Goal: Task Accomplishment & Management: Manage account settings

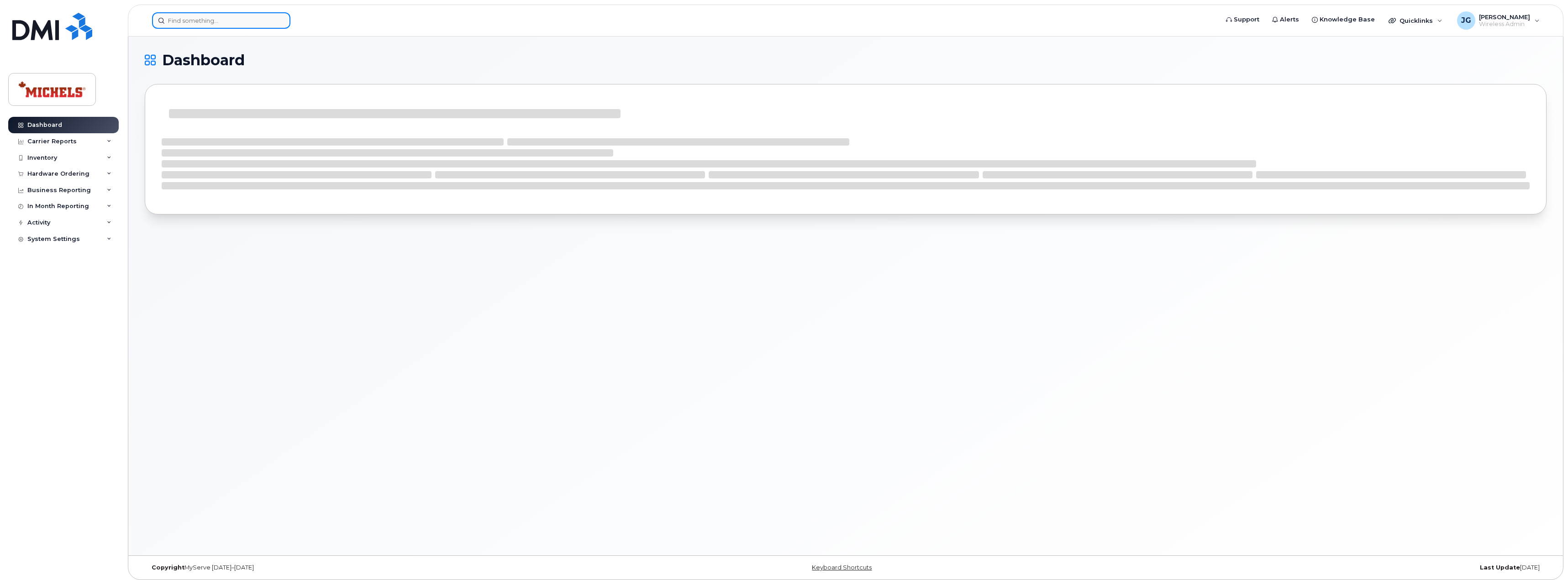
click at [217, 17] on input at bounding box center [221, 20] width 138 height 17
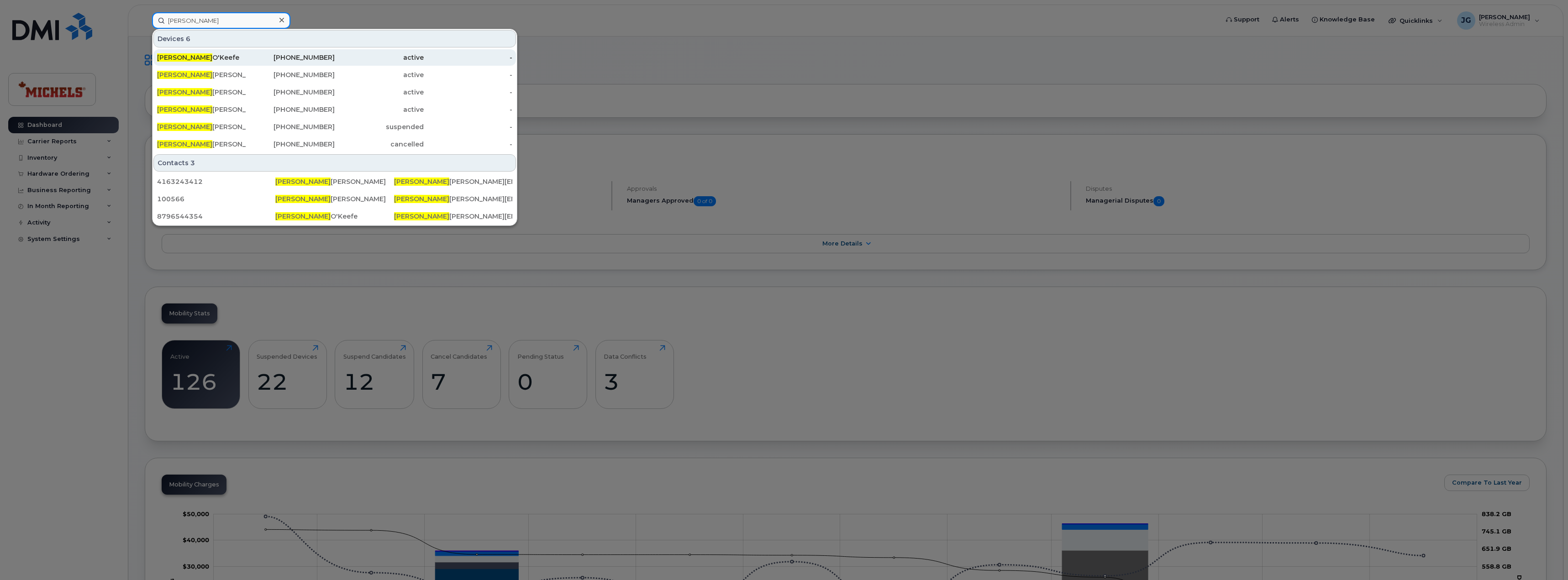
type input "patrick"
click at [245, 59] on div "Patrick O'Keefe" at bounding box center [201, 57] width 89 height 9
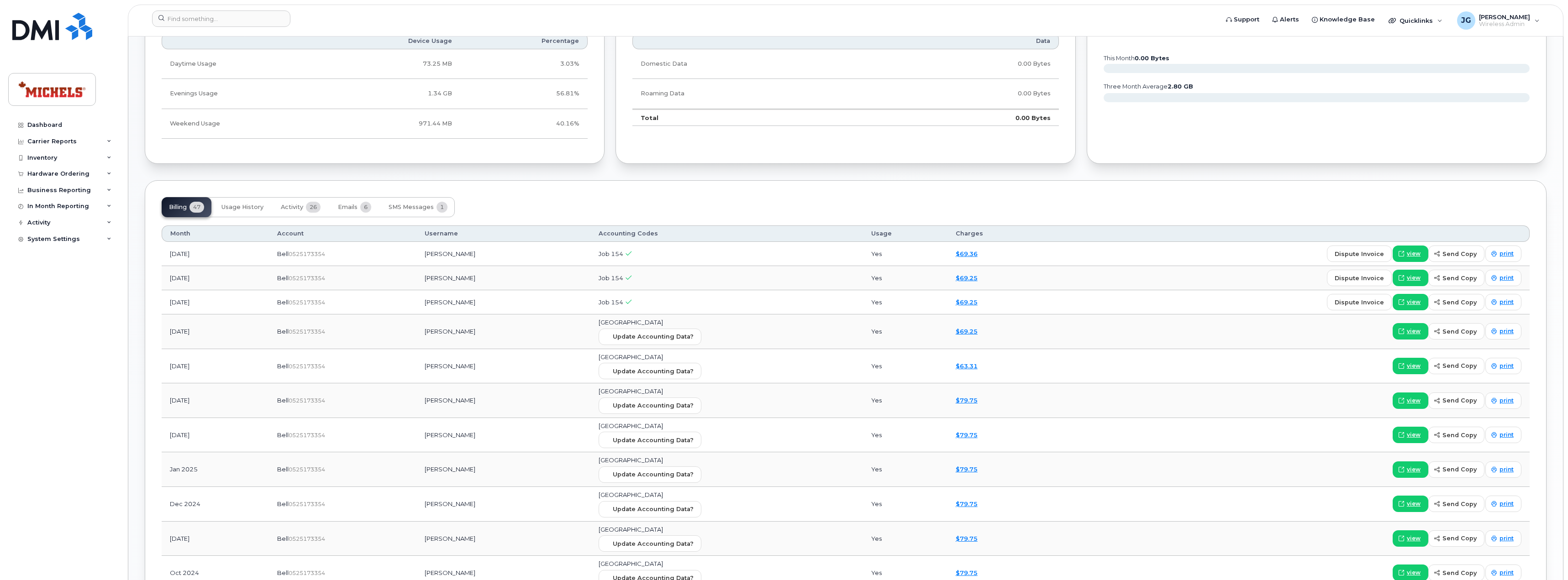
scroll to position [593, 0]
click at [360, 204] on button "Emails 6" at bounding box center [354, 207] width 48 height 20
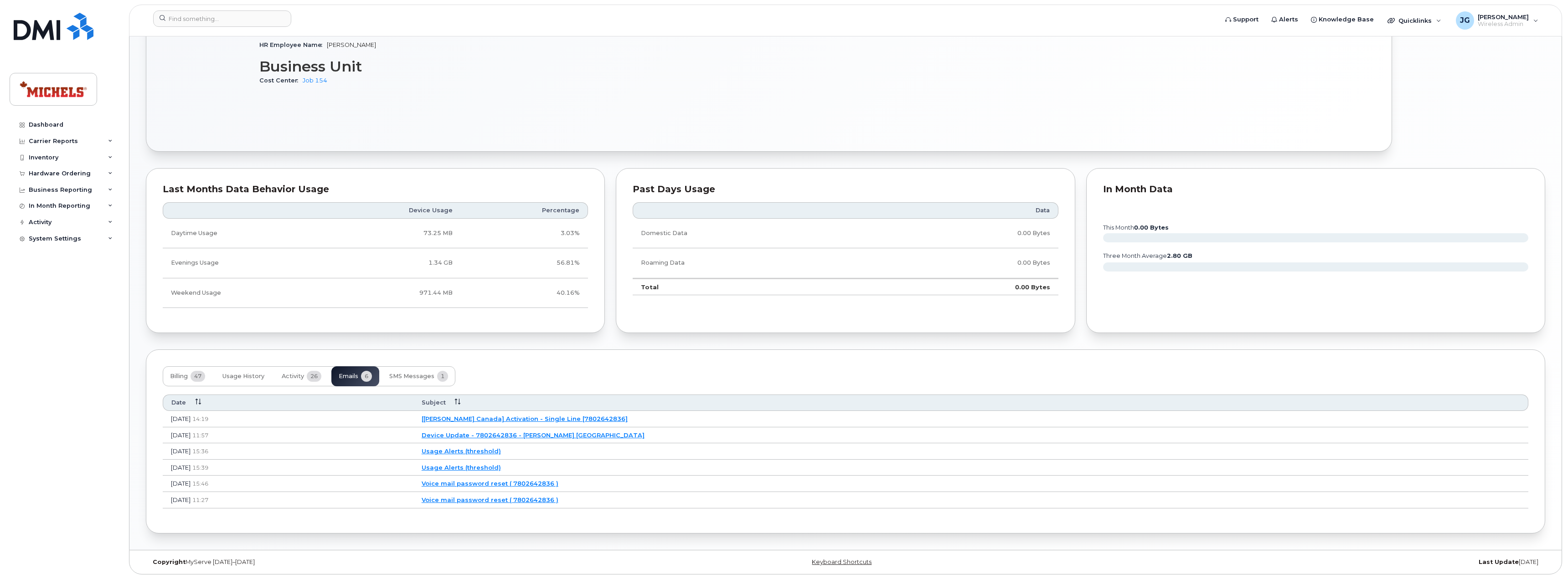
scroll to position [422, 0]
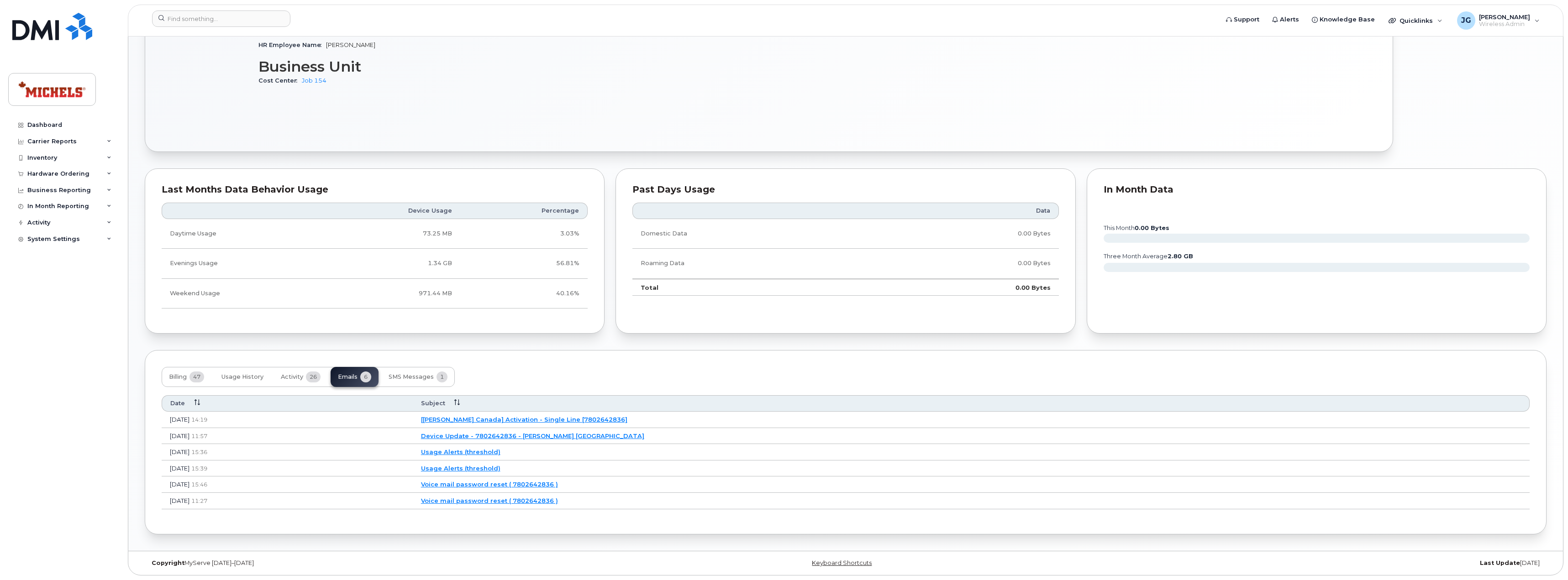
click at [628, 418] on link "[Michels Canada] Activation - Single Line [7802642836]" at bounding box center [524, 419] width 206 height 7
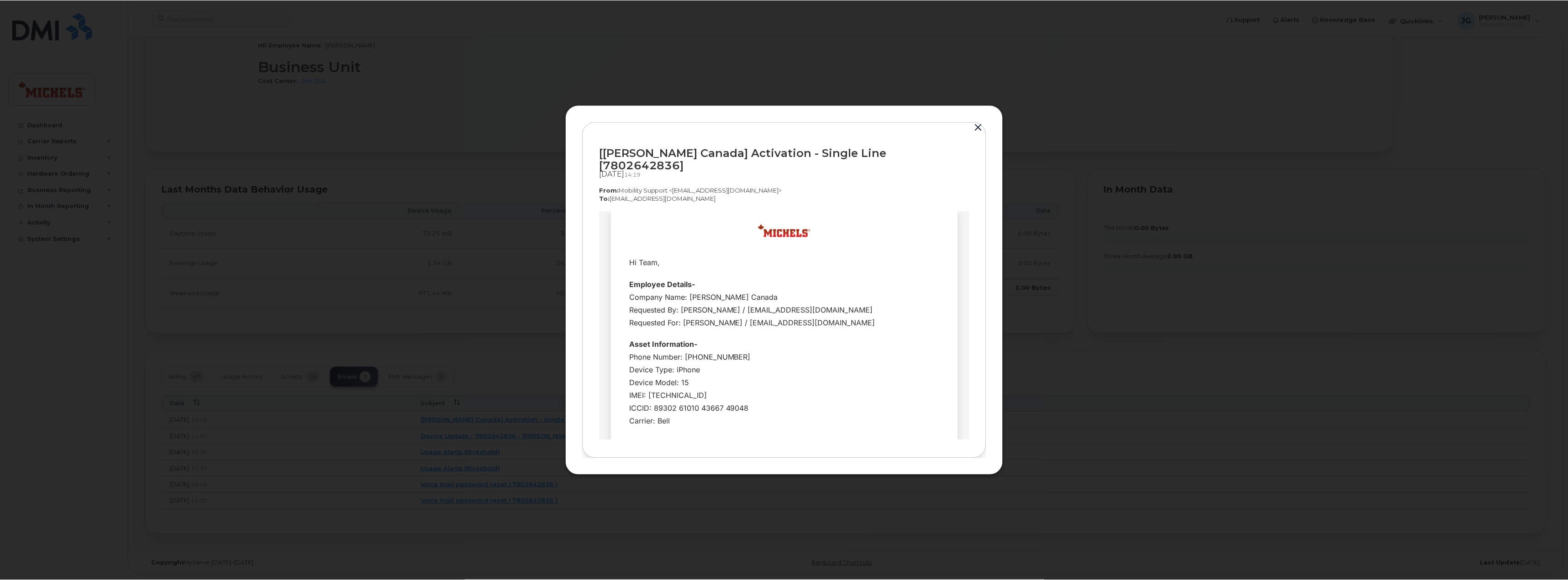
scroll to position [0, 0]
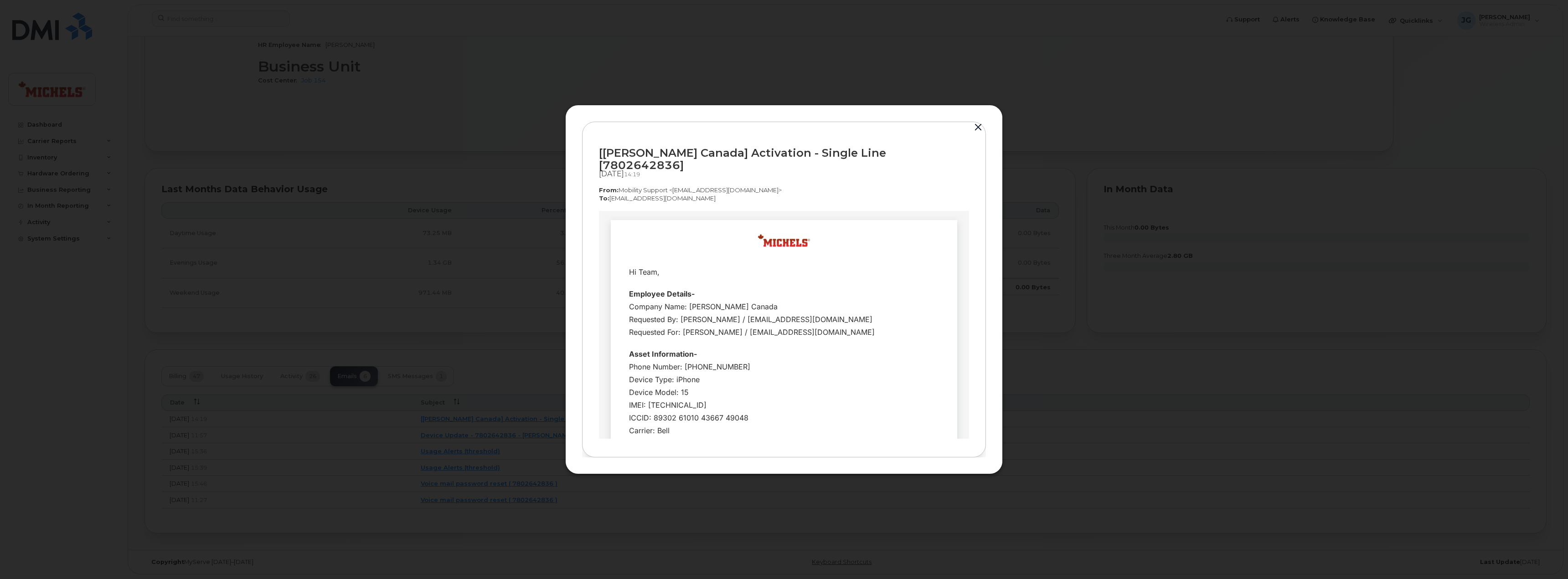
drag, startPoint x: 967, startPoint y: 233, endPoint x: 1584, endPoint y: 402, distance: 639.7
click at [981, 134] on button "button" at bounding box center [978, 127] width 13 height 13
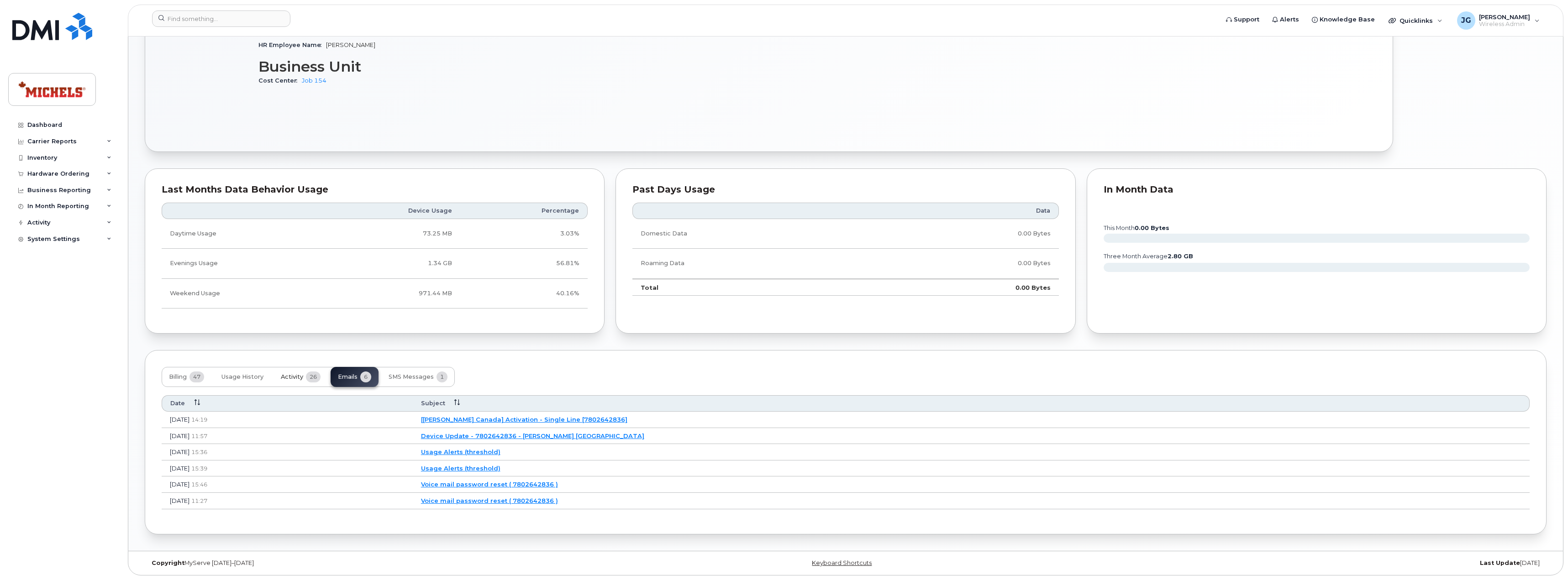
click at [289, 378] on span "Activity" at bounding box center [292, 376] width 22 height 7
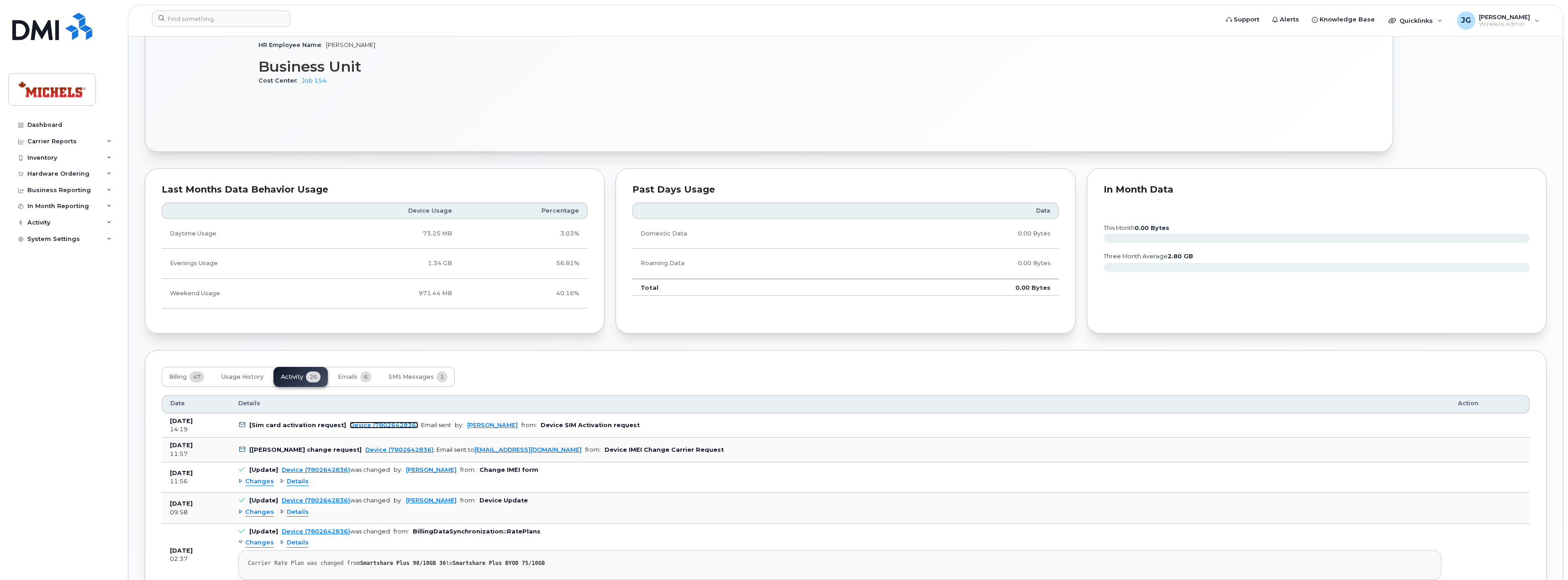
click at [387, 424] on link "Device (7802642836)" at bounding box center [384, 424] width 68 height 7
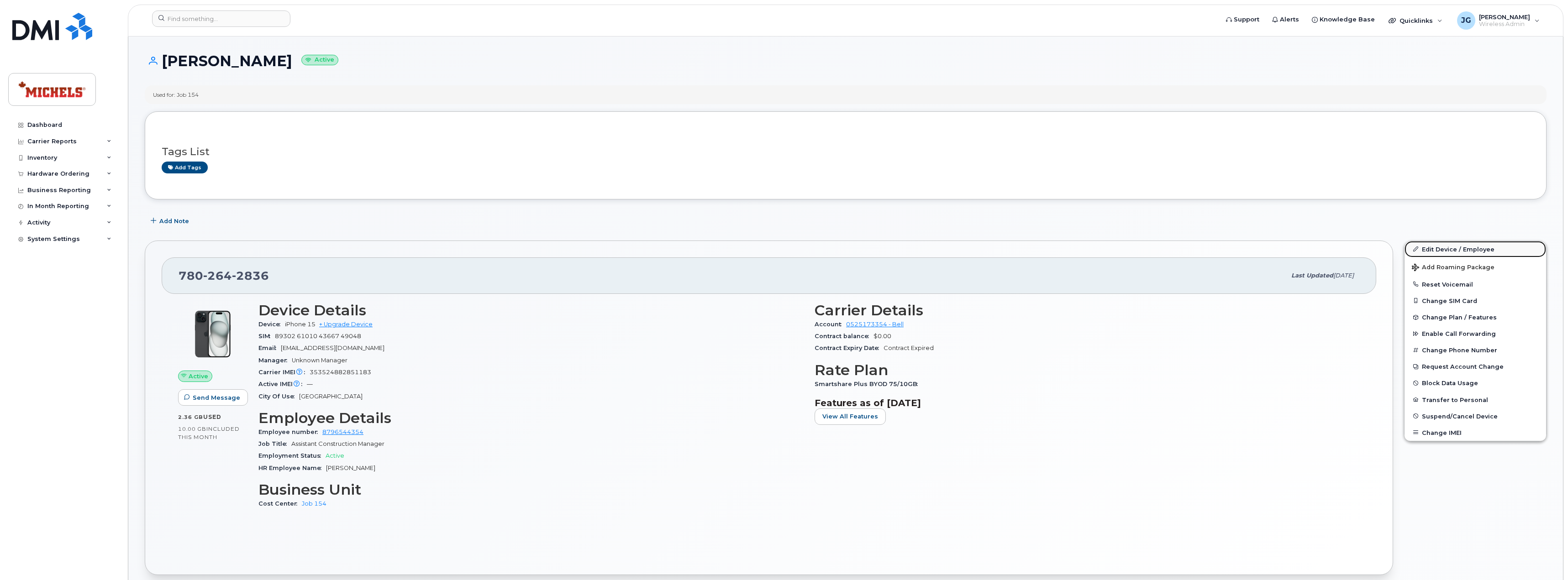
click at [1469, 249] on link "Edit Device / Employee" at bounding box center [1475, 249] width 142 height 17
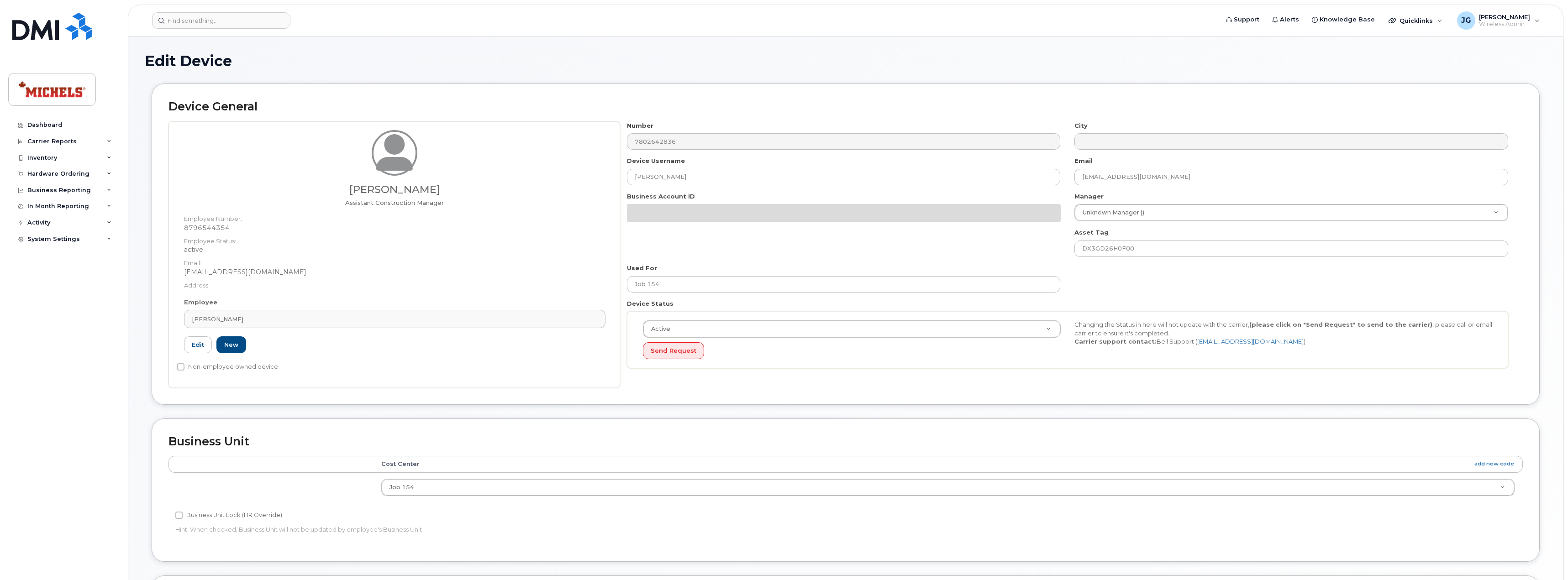
select select "5684626"
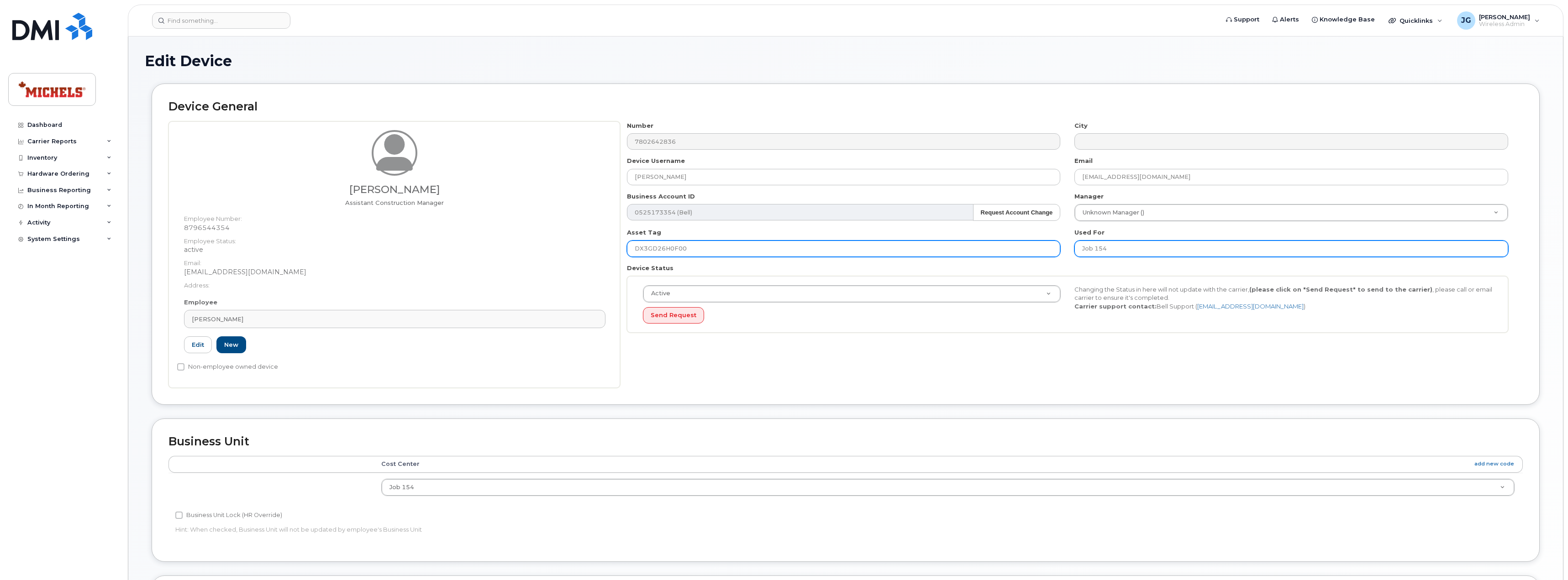
drag, startPoint x: 1445, startPoint y: 247, endPoint x: 1435, endPoint y: 253, distance: 11.7
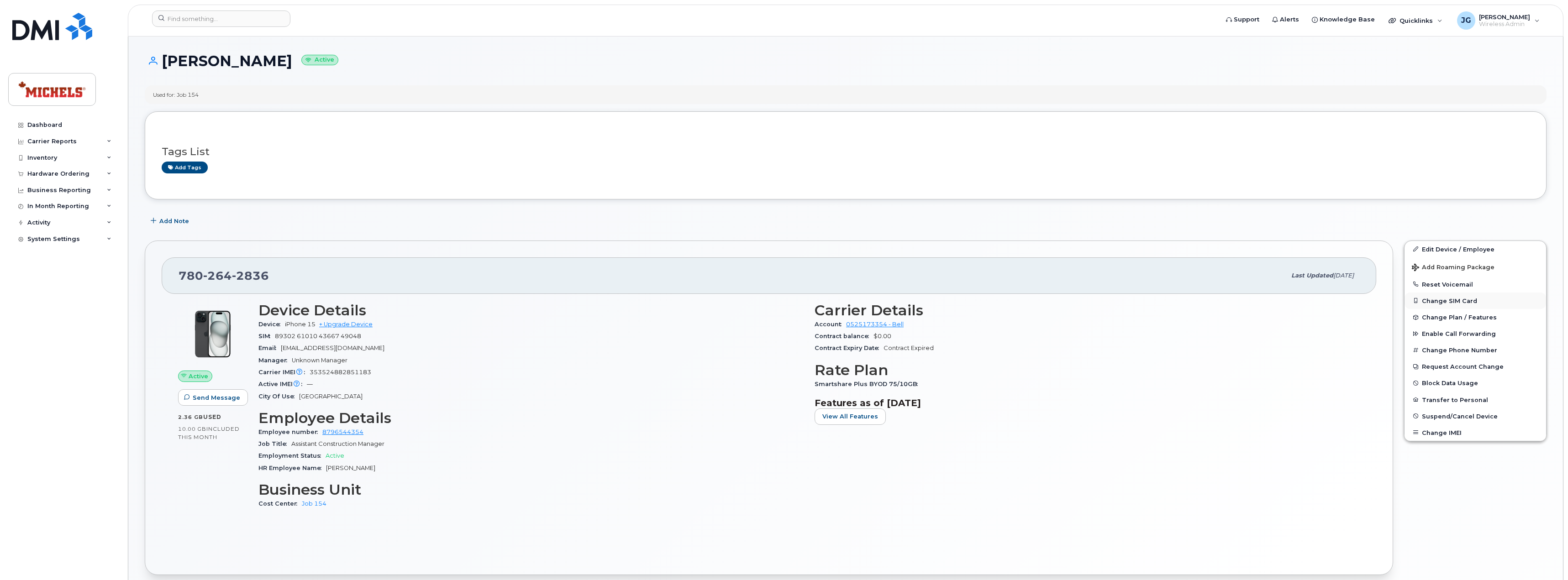
click at [1441, 303] on button "Change SIM Card" at bounding box center [1475, 300] width 142 height 17
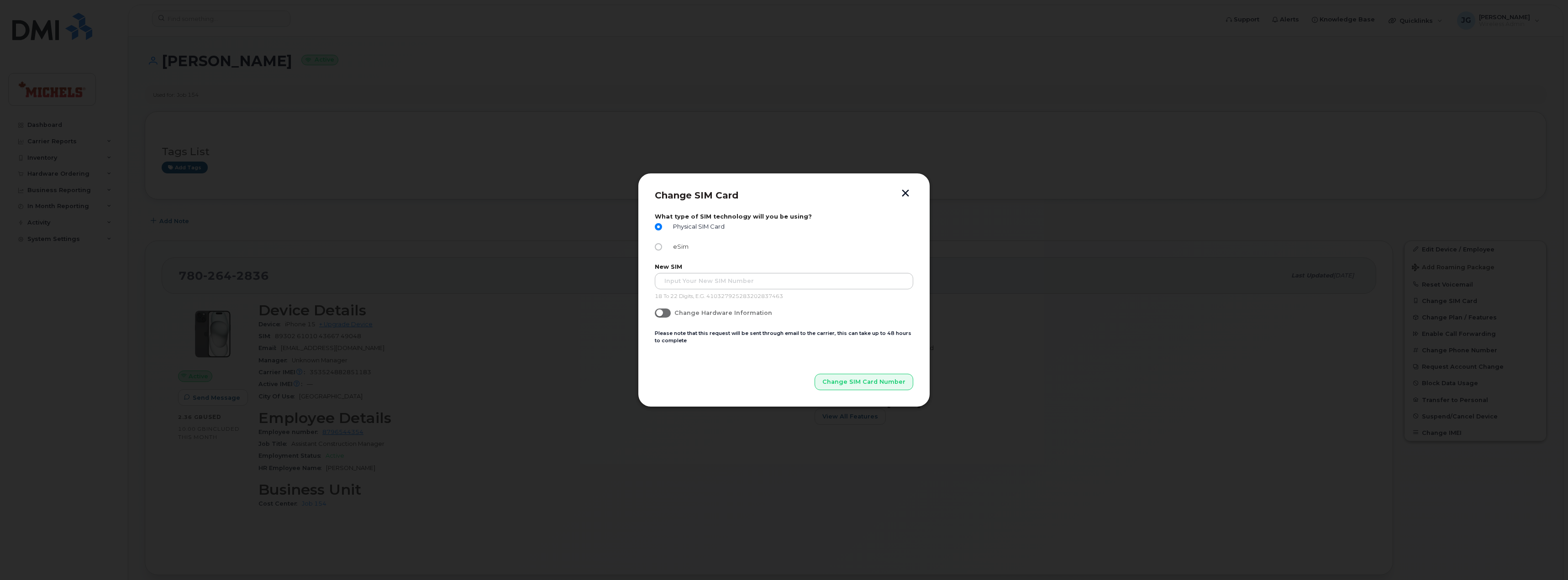
click at [662, 247] on label "eSim" at bounding box center [672, 246] width 34 height 7
click at [662, 247] on input "eSim" at bounding box center [658, 246] width 7 height 7
radio input "true"
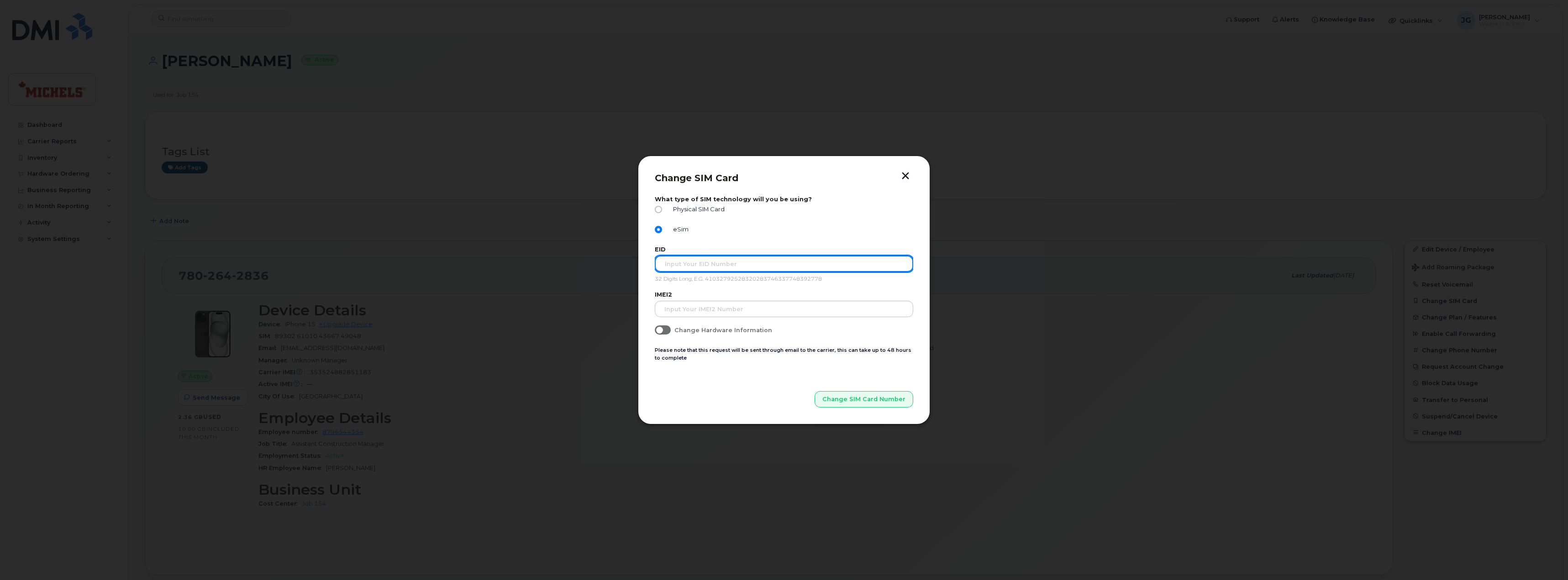
click at [712, 266] on input "text" at bounding box center [784, 263] width 259 height 17
type input "89049032007208882600188541515867"
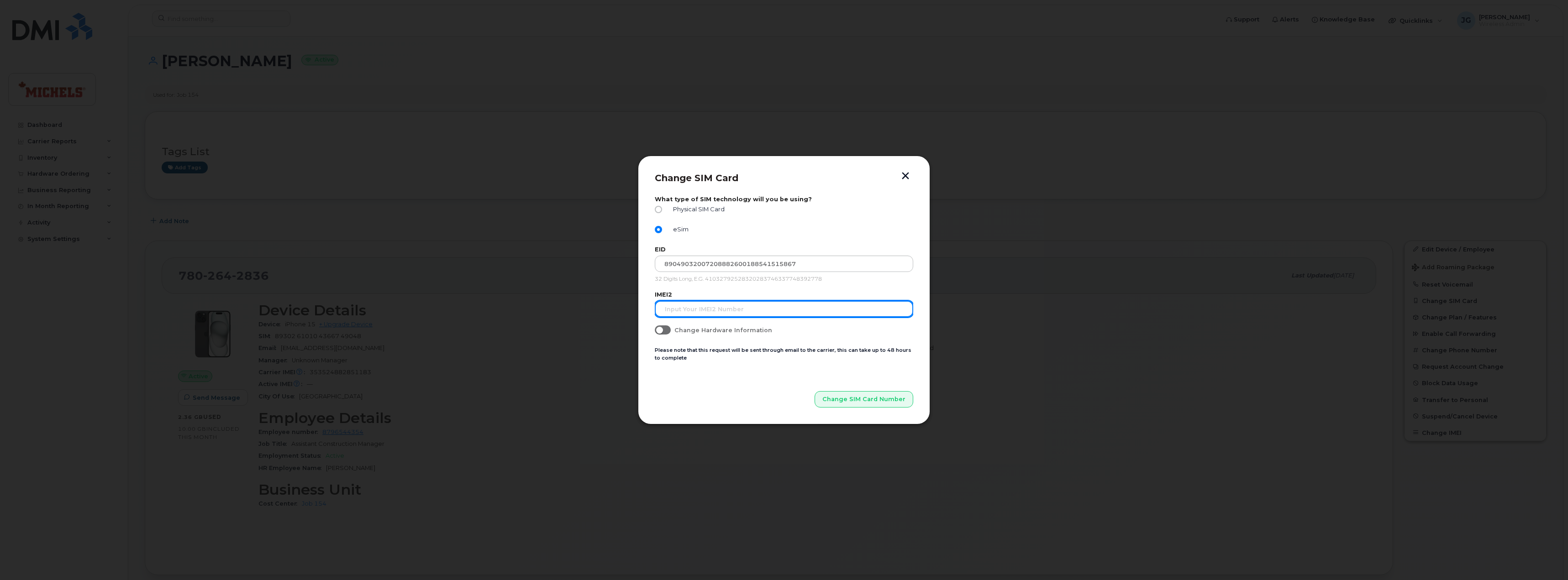
click at [704, 307] on input "text" at bounding box center [784, 309] width 259 height 17
type input "353524882935762"
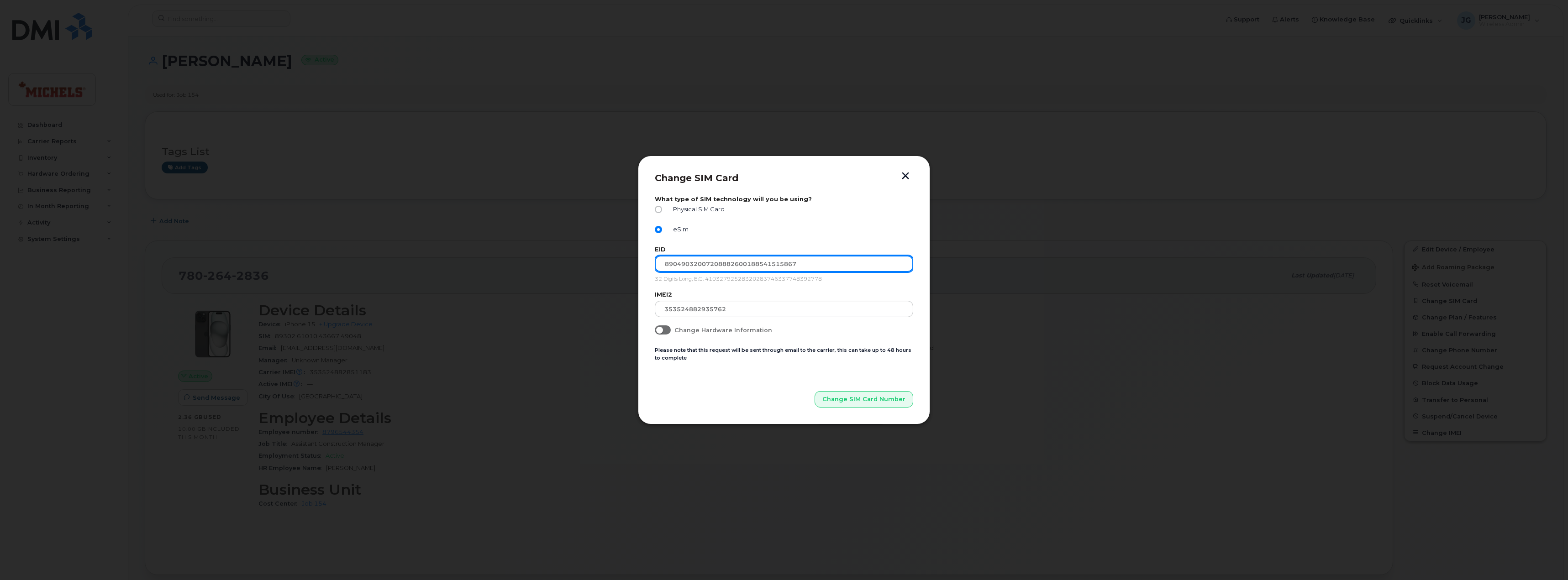
click at [669, 261] on input "89049032007208882600188541515867" at bounding box center [784, 263] width 259 height 17
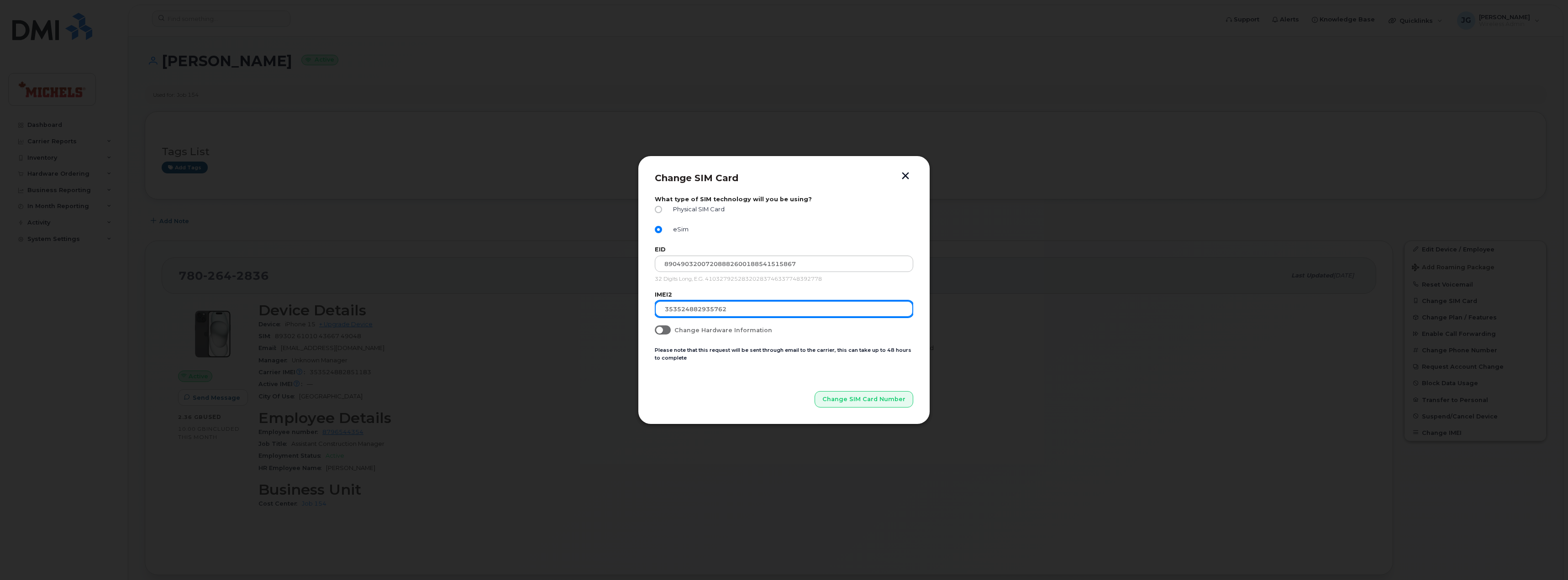
click at [742, 308] on input "353524882935762" at bounding box center [784, 309] width 259 height 17
click at [867, 401] on span "Change SIM Card Number" at bounding box center [864, 398] width 83 height 9
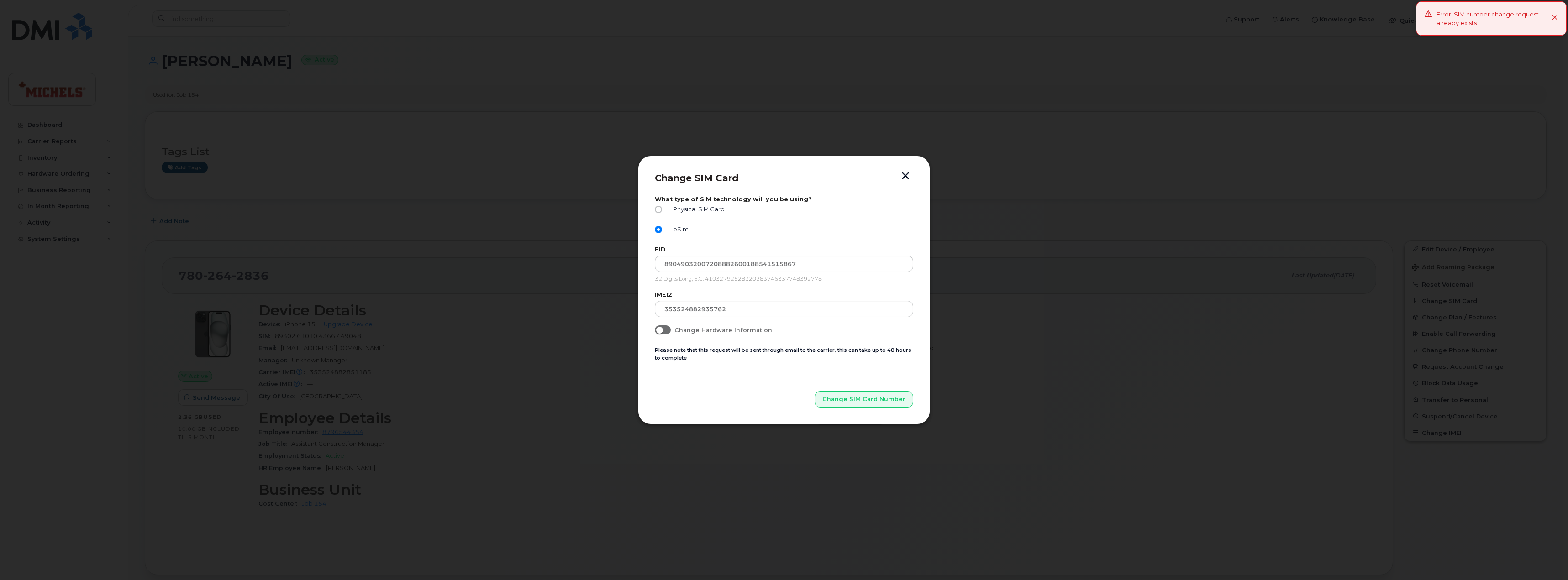
click at [907, 173] on button "button" at bounding box center [905, 177] width 13 height 9
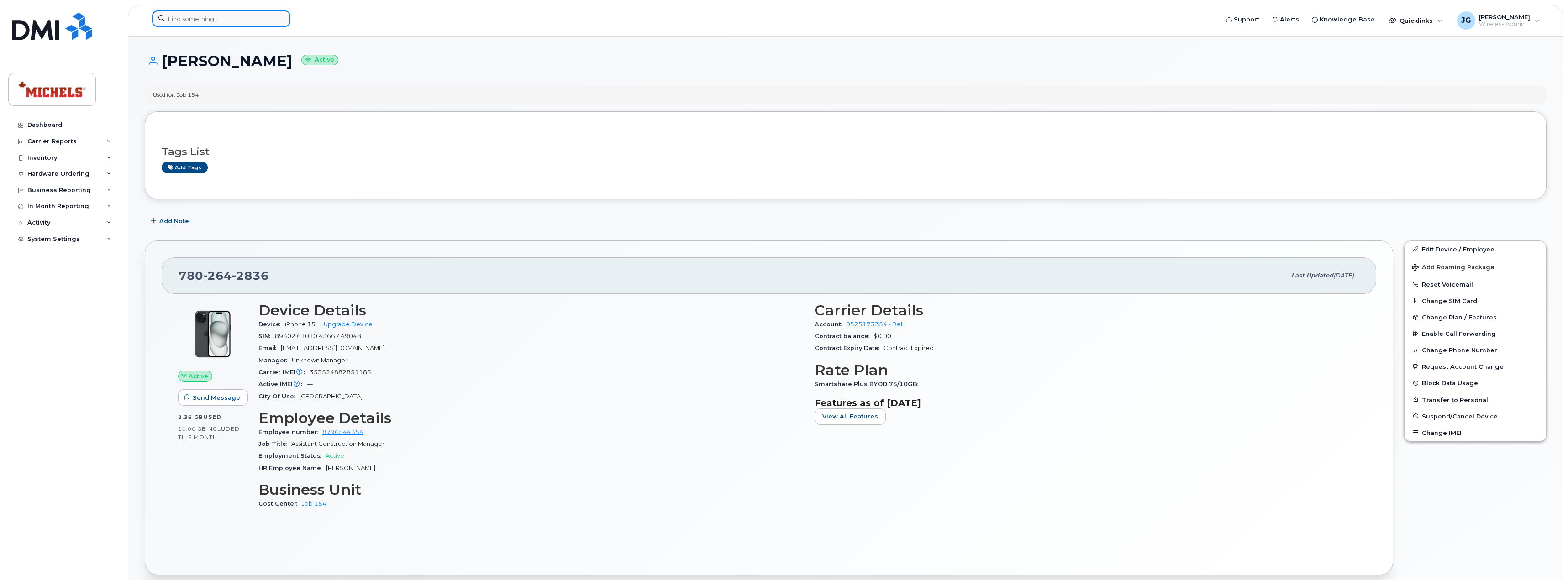
click at [223, 24] on input at bounding box center [221, 18] width 138 height 17
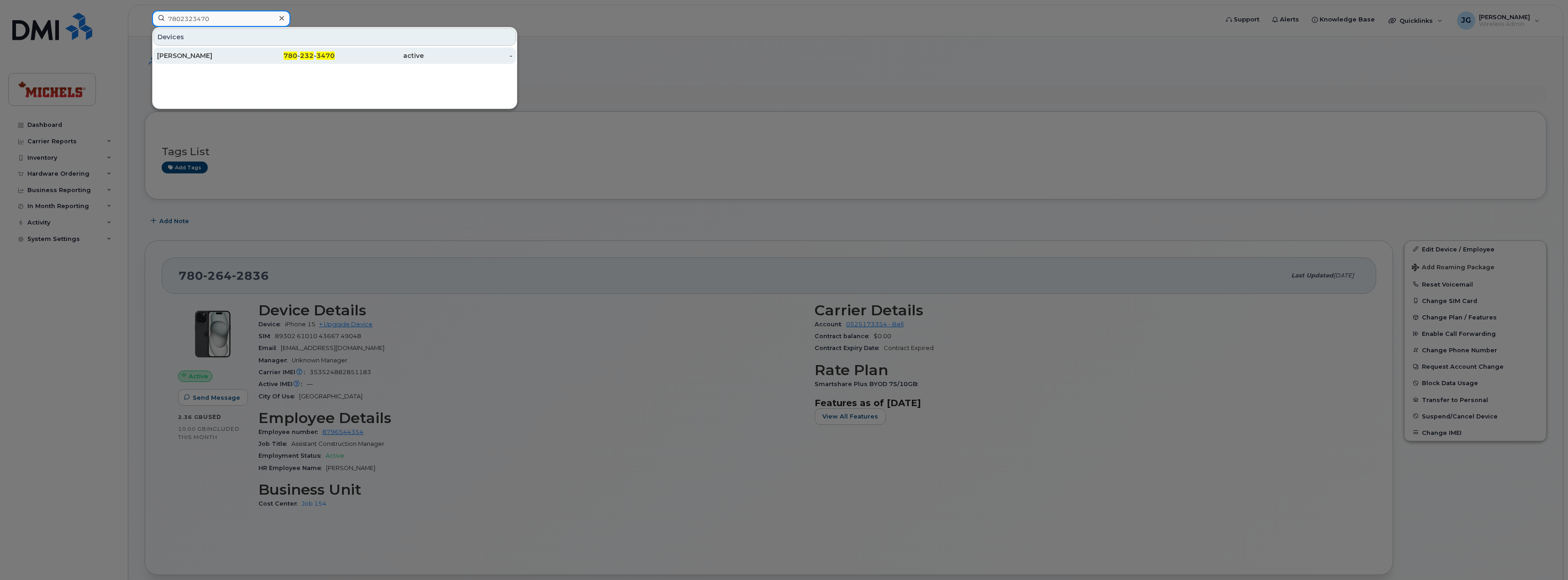
type input "7802323470"
click at [244, 54] on div "Chris Pezoulas" at bounding box center [201, 56] width 89 height 9
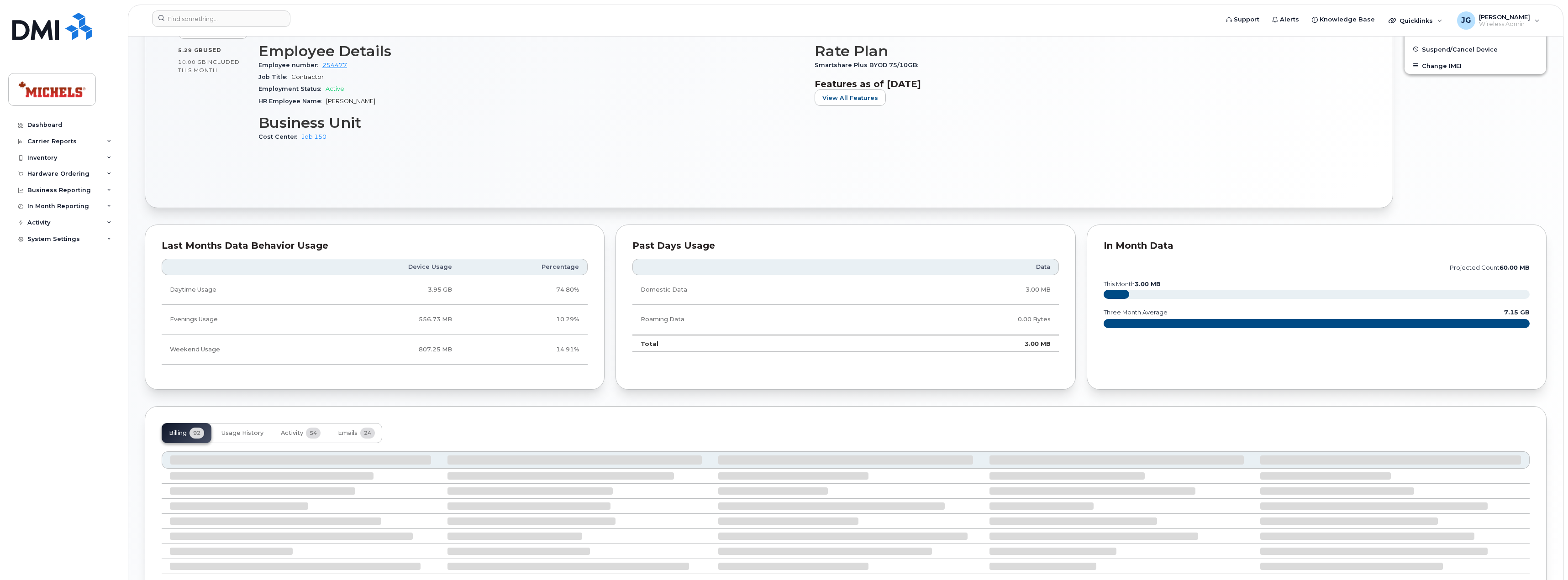
scroll to position [431, 0]
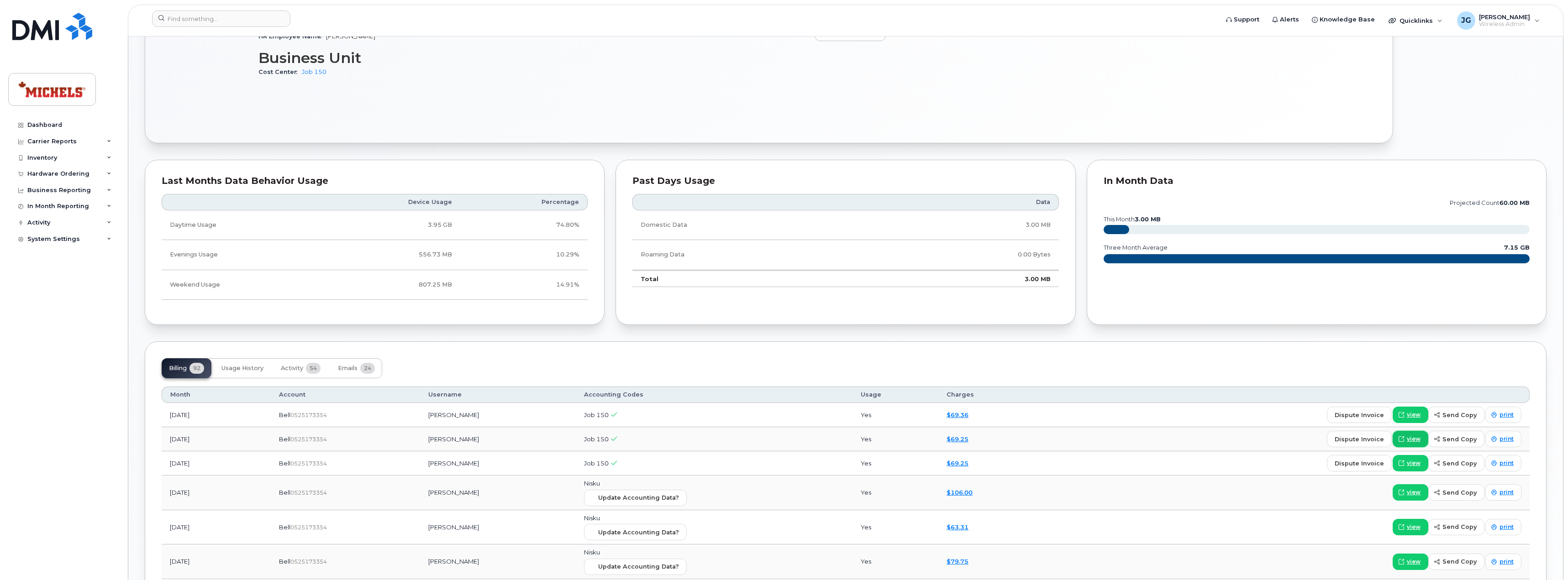
click at [1417, 440] on span "view" at bounding box center [1413, 439] width 13 height 8
click at [1415, 414] on span "view" at bounding box center [1413, 415] width 13 height 8
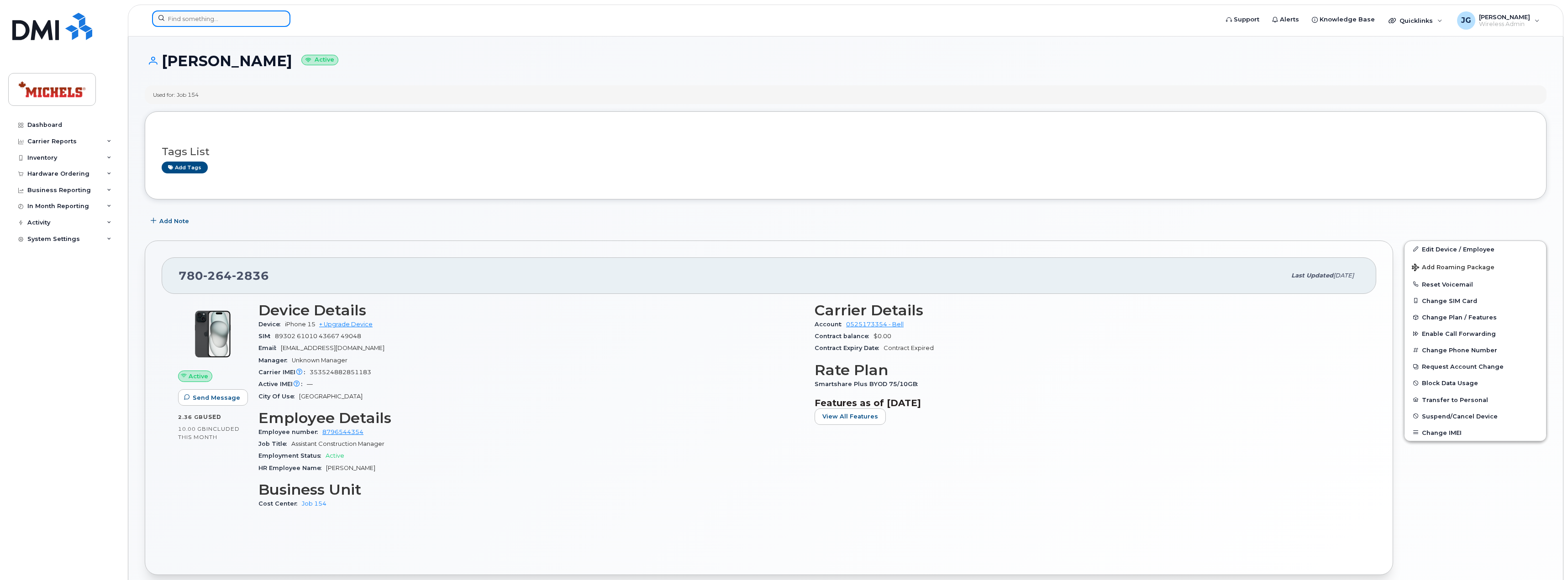
click at [229, 17] on input at bounding box center [221, 18] width 138 height 17
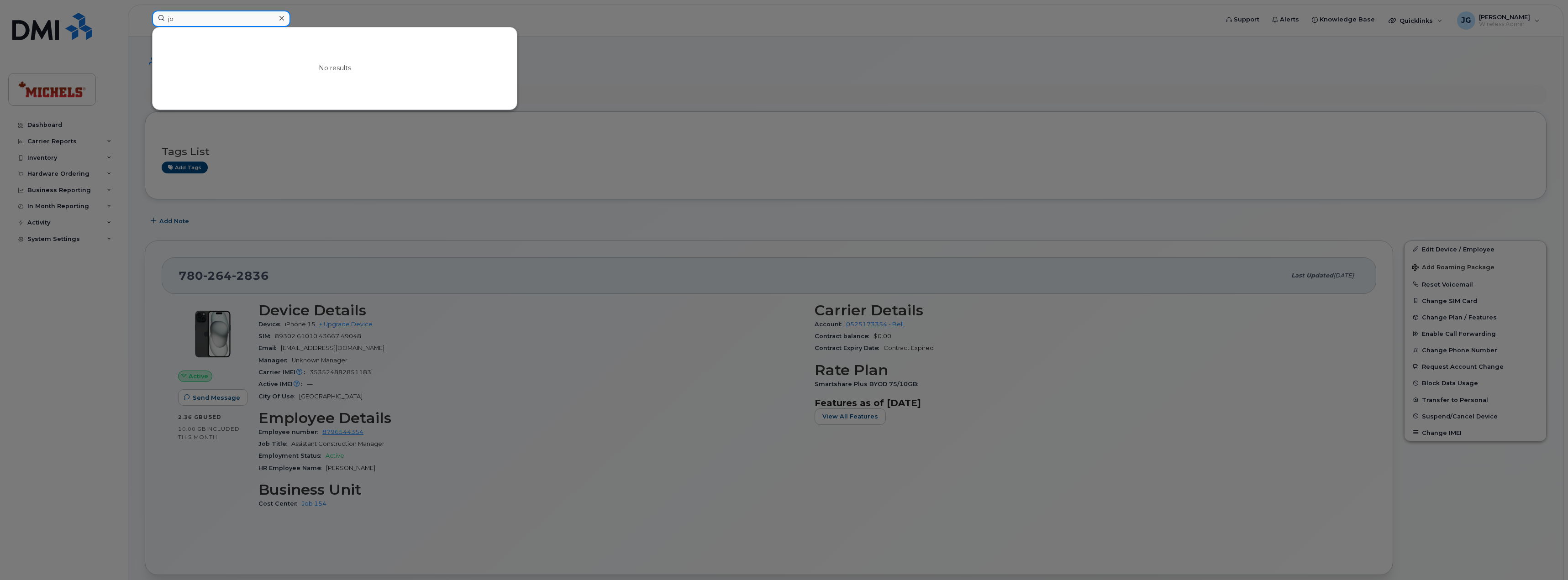
type input "j"
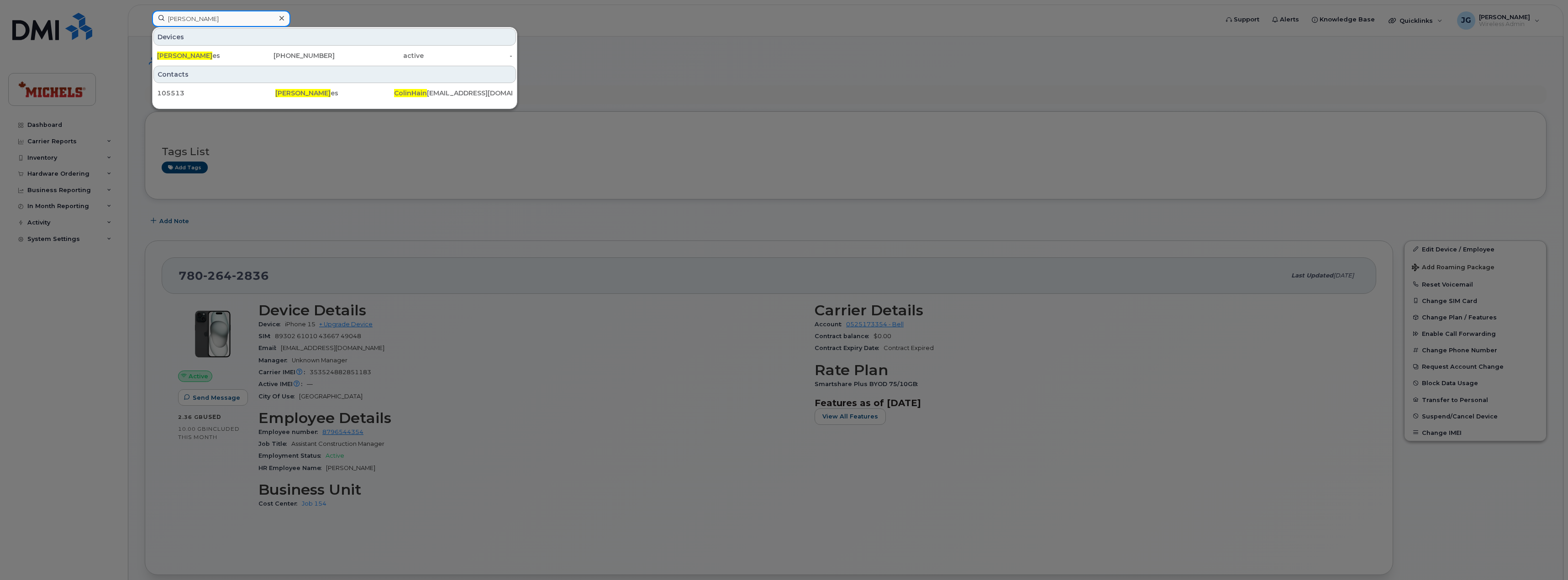
type input "colin hain"
click at [237, 57] on div "Colin Hain es" at bounding box center [201, 56] width 89 height 9
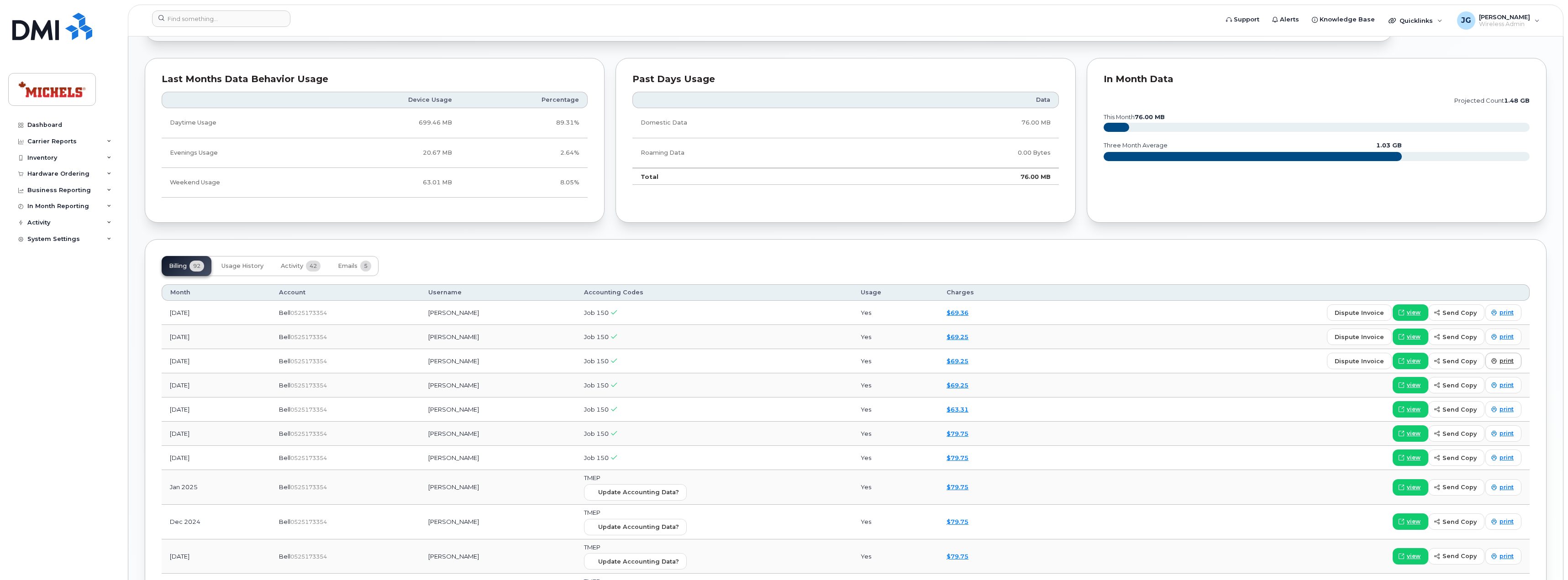
scroll to position [547, 0]
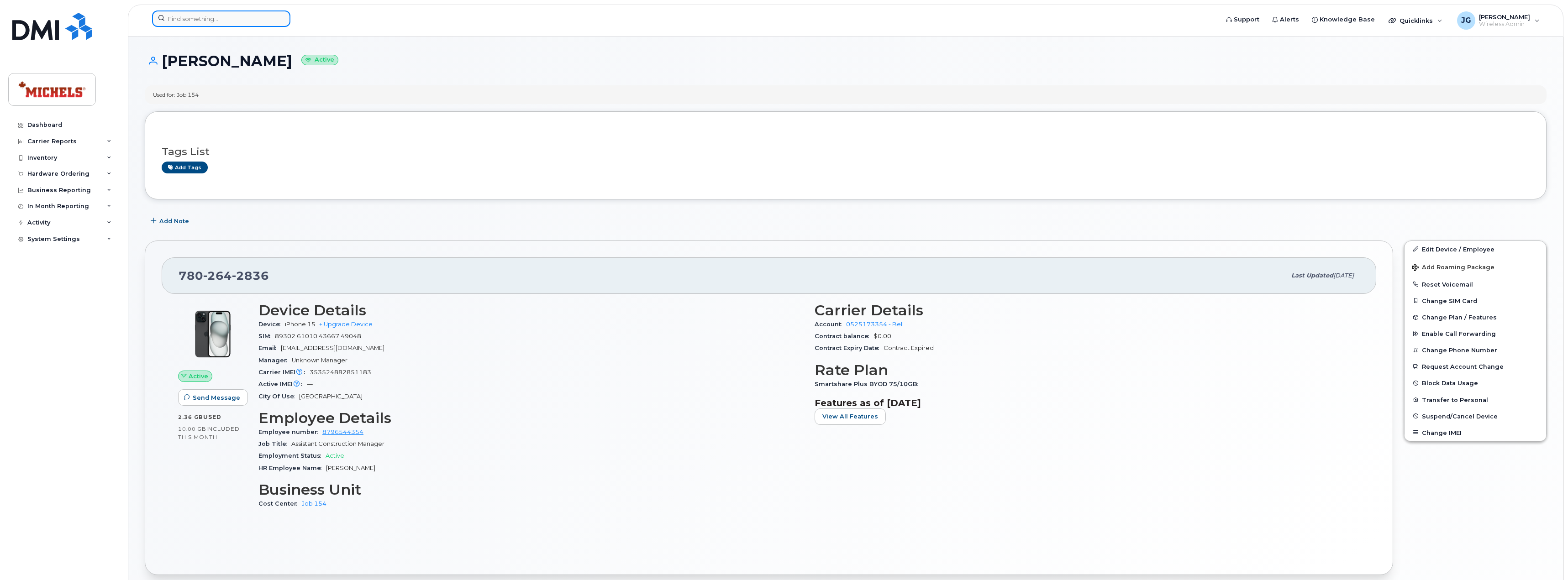
click at [208, 22] on input at bounding box center [221, 18] width 138 height 17
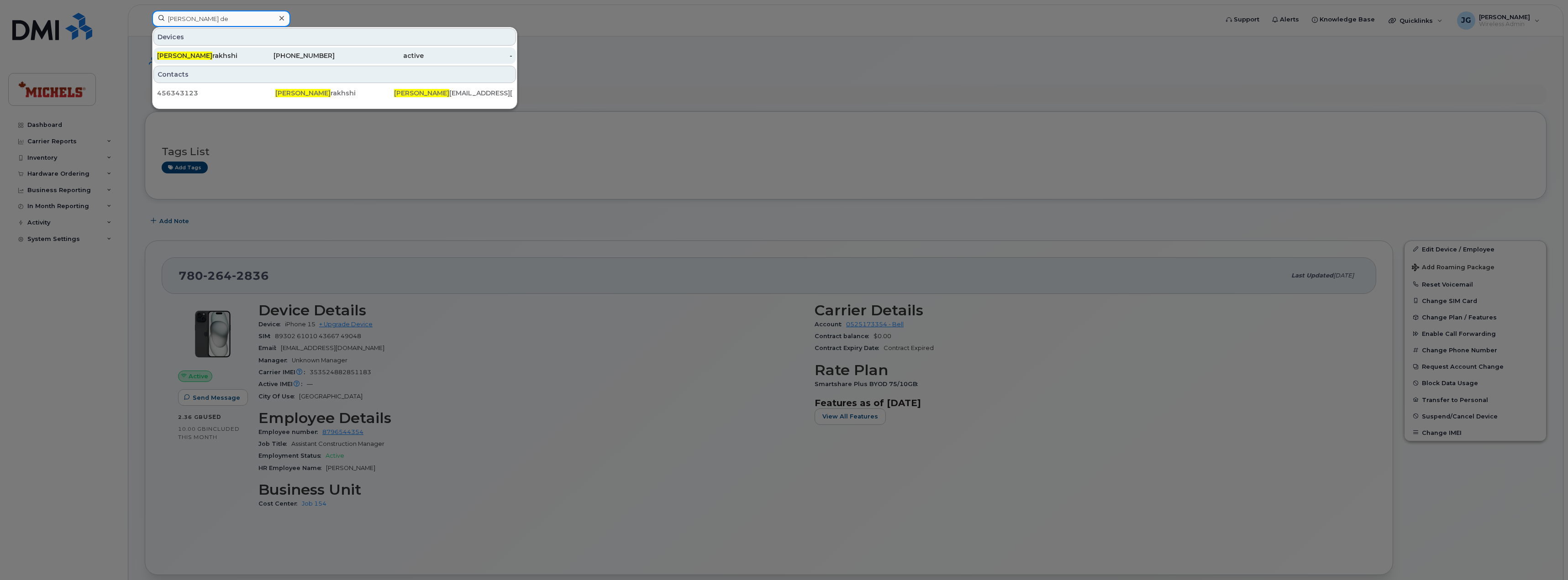
type input "sara de"
click at [248, 55] on div "780-995-5291" at bounding box center [290, 56] width 89 height 9
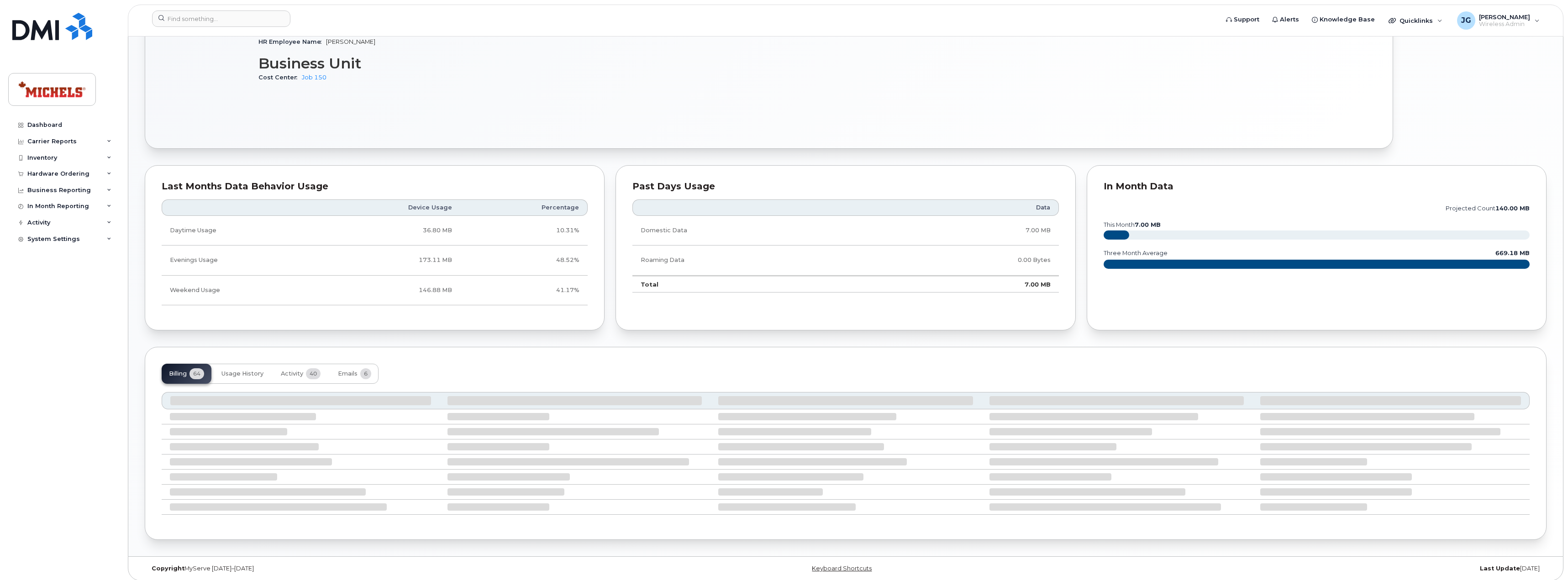
scroll to position [431, 0]
